Goal: Find contact information: Find contact information

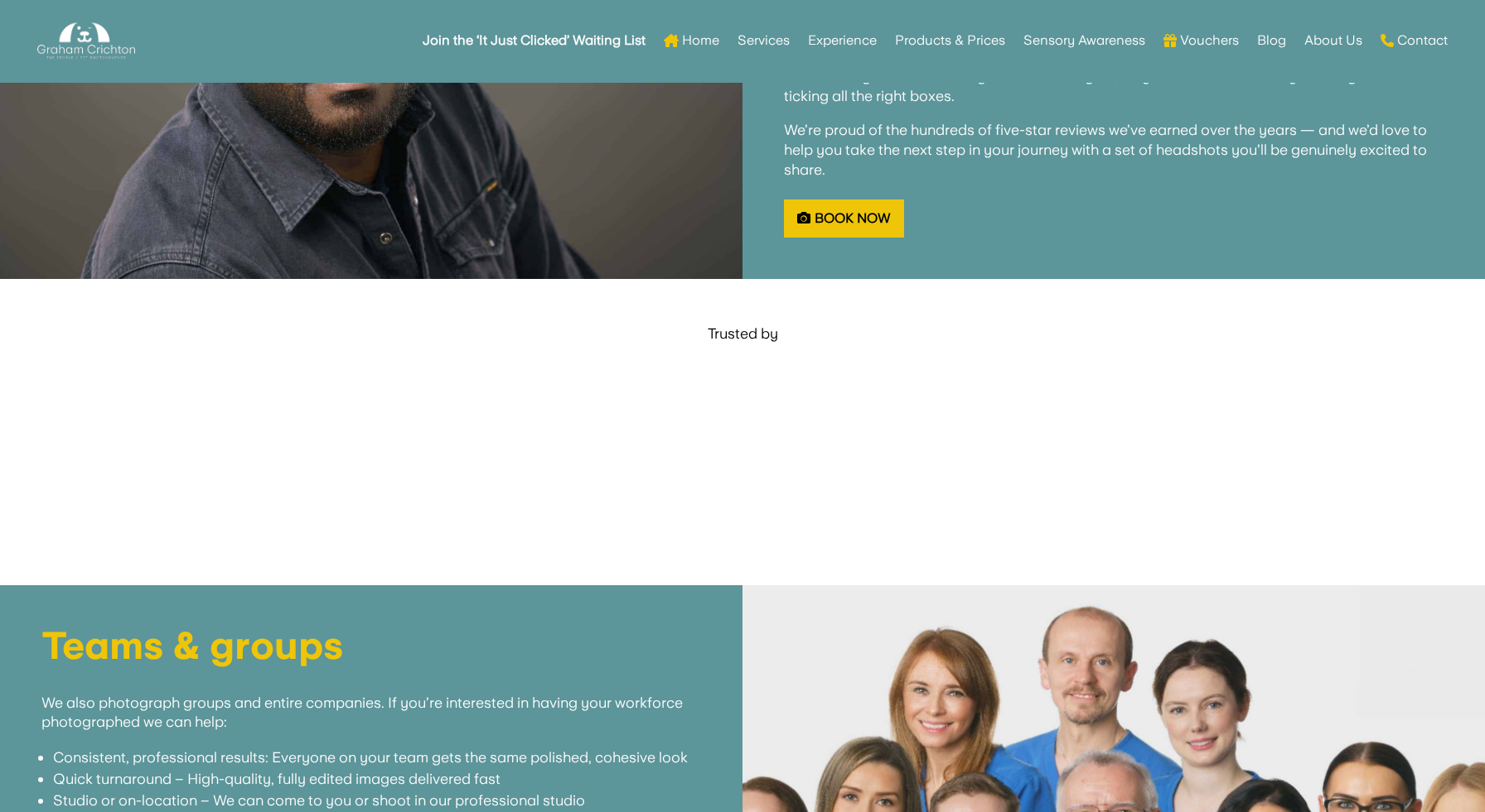
scroll to position [3685, 0]
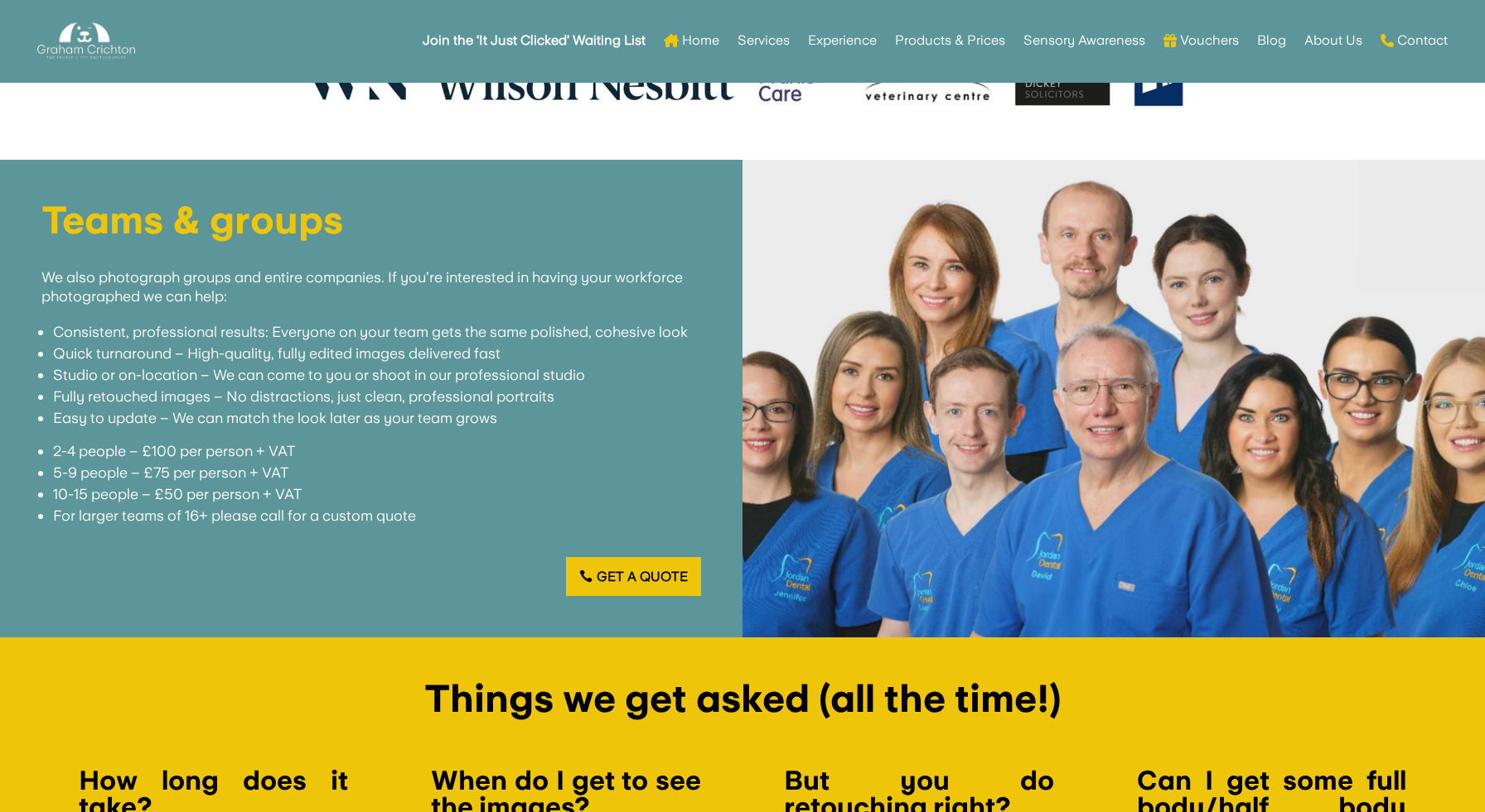
click at [287, 231] on h1 "Teams & groups" at bounding box center [370, 224] width 659 height 46
click at [1157, 356] on div at bounding box center [1114, 400] width 742 height 479
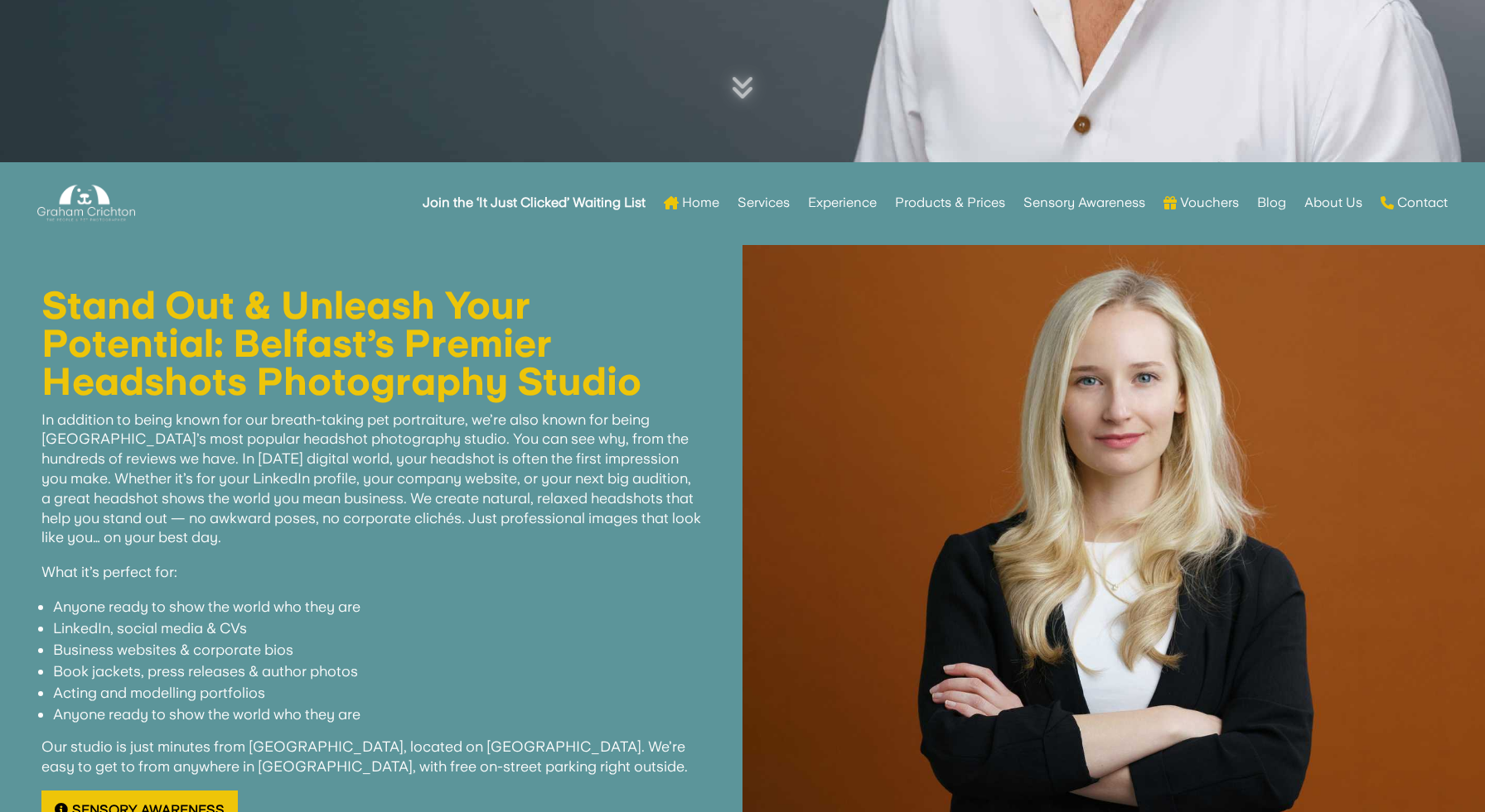
scroll to position [661, 0]
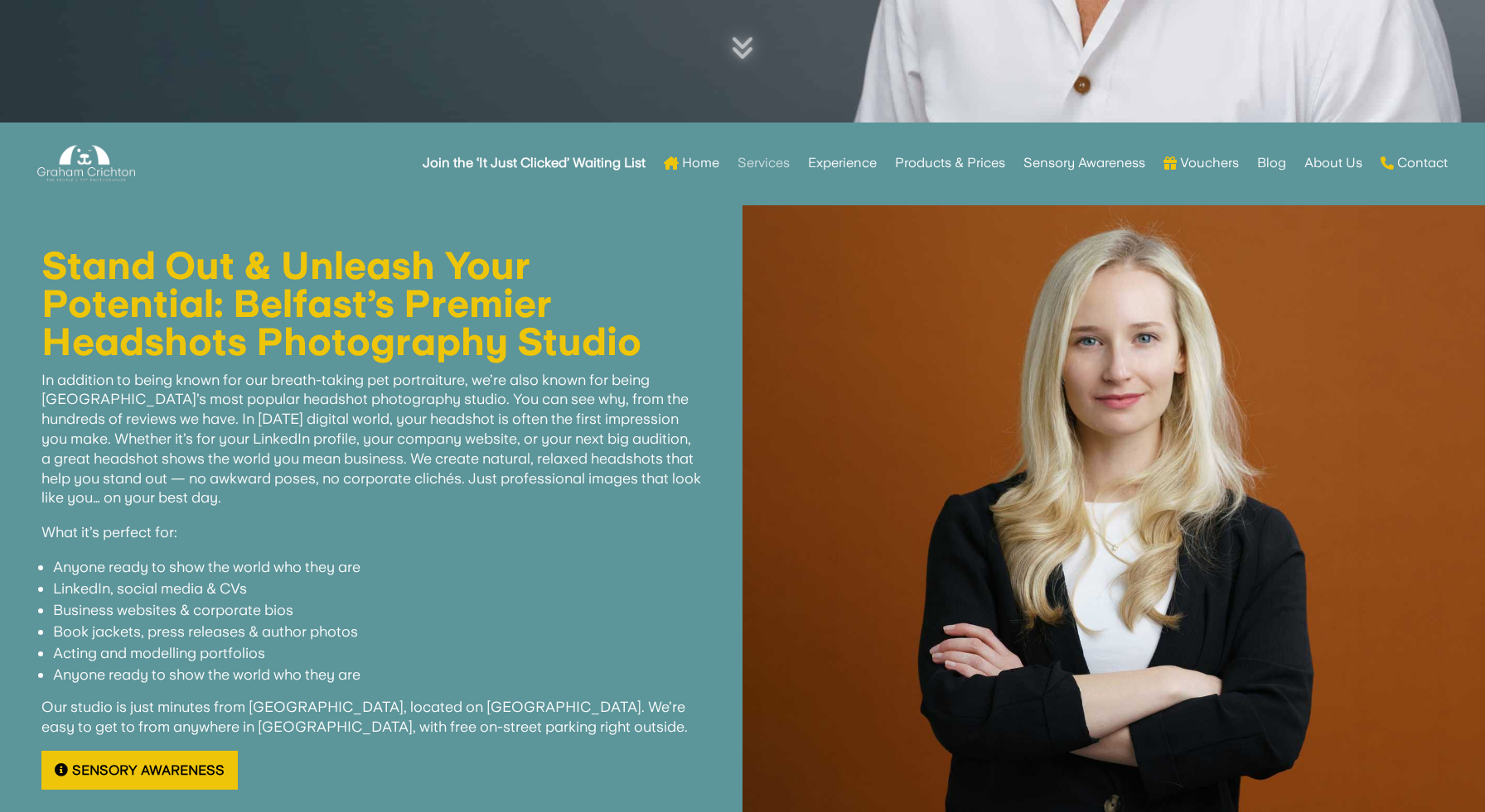
click at [752, 156] on link "Services" at bounding box center [763, 163] width 52 height 65
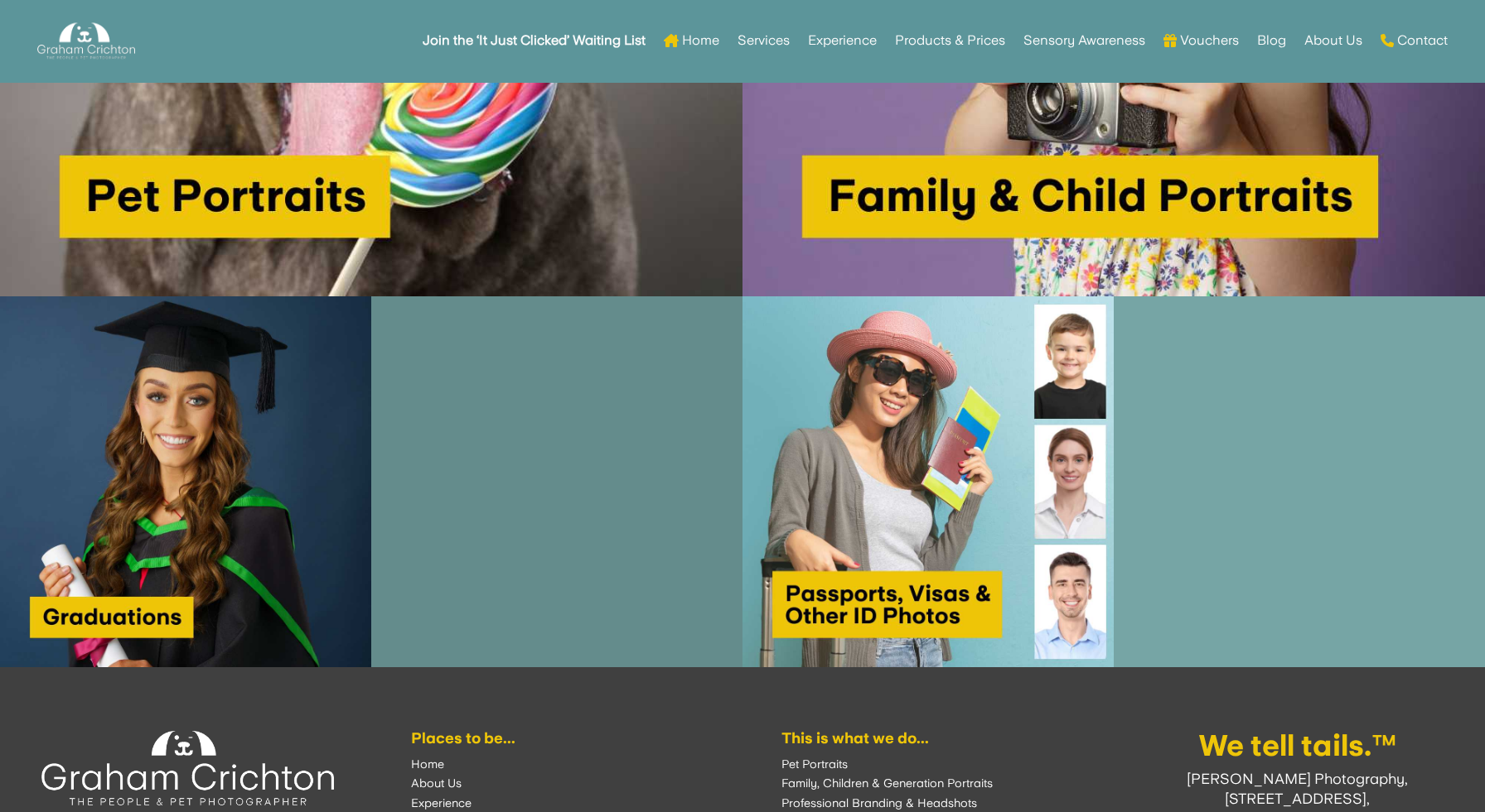
scroll to position [1440, 0]
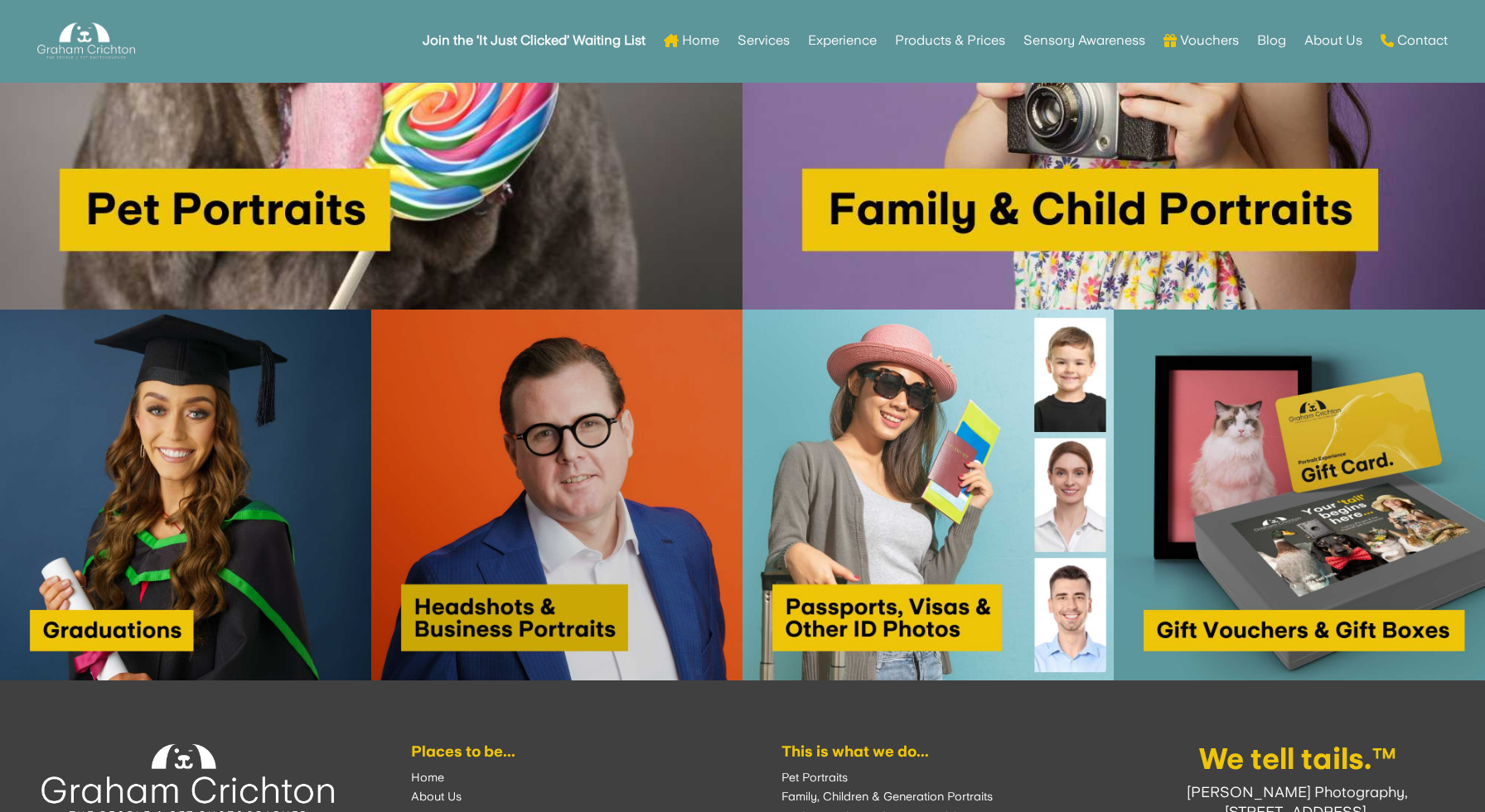
click at [586, 494] on img at bounding box center [557, 495] width 371 height 371
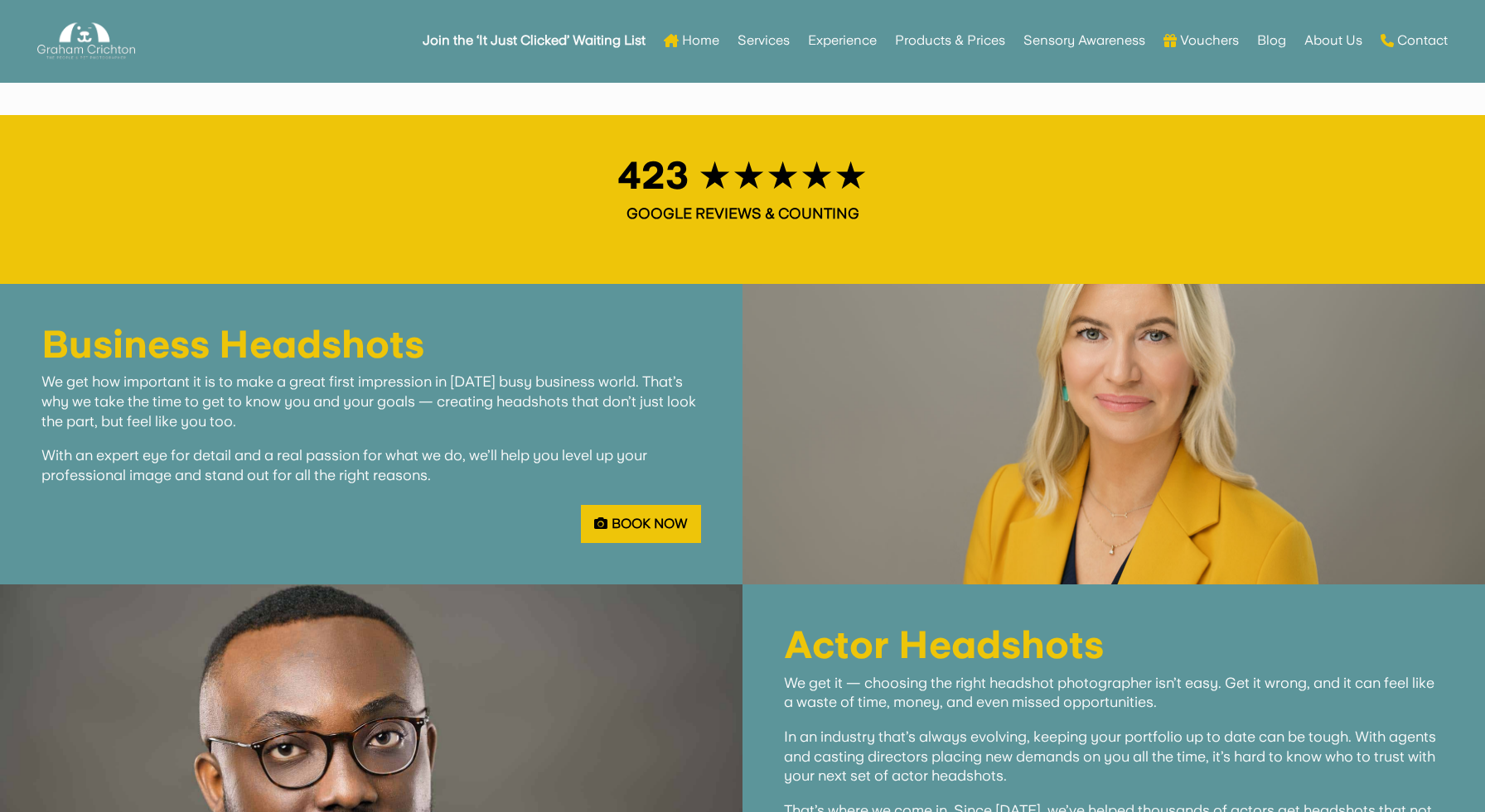
scroll to position [2469, 0]
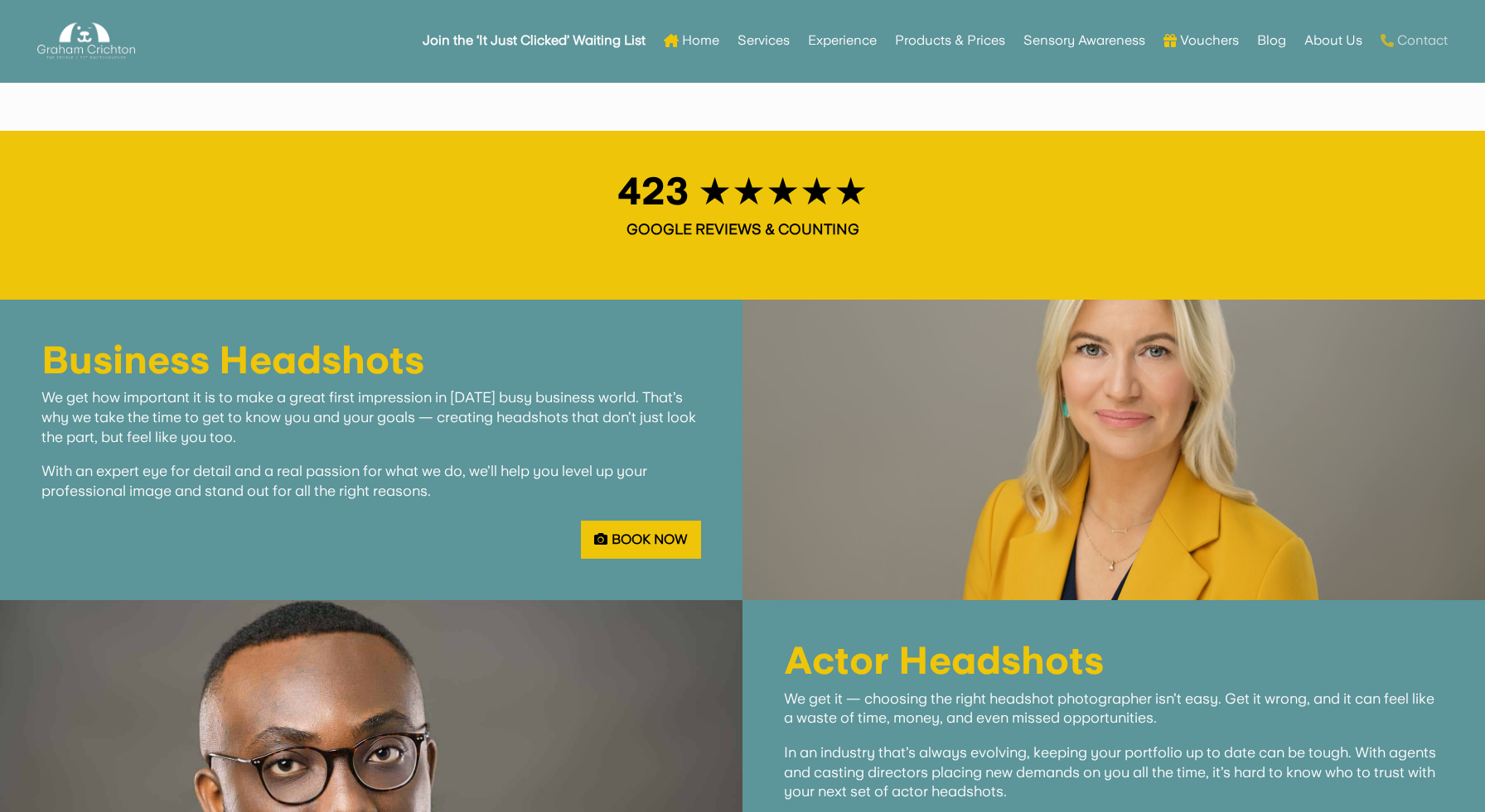
click at [1430, 45] on link "Contact" at bounding box center [1413, 40] width 67 height 65
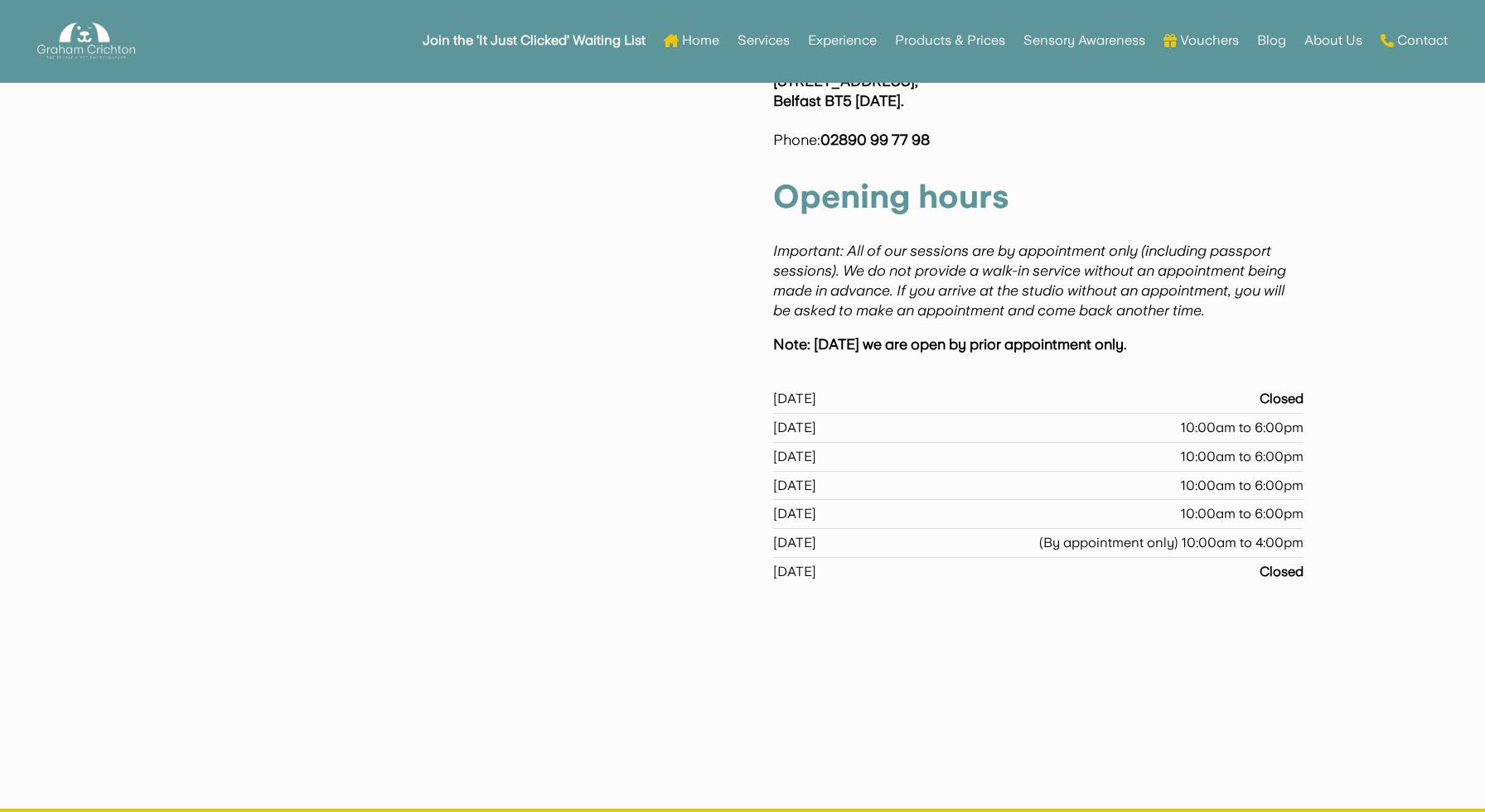
scroll to position [972, 0]
